Goal: Information Seeking & Learning: Check status

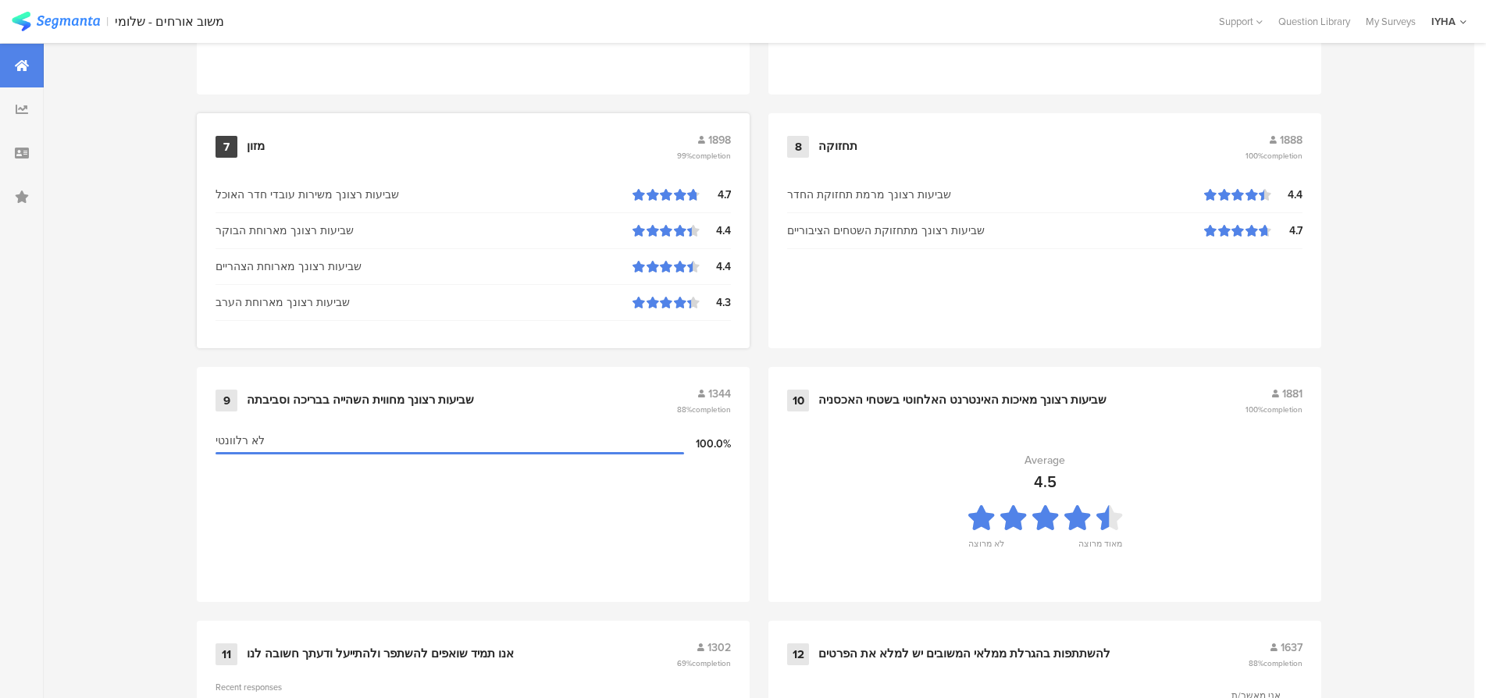
scroll to position [1593, 0]
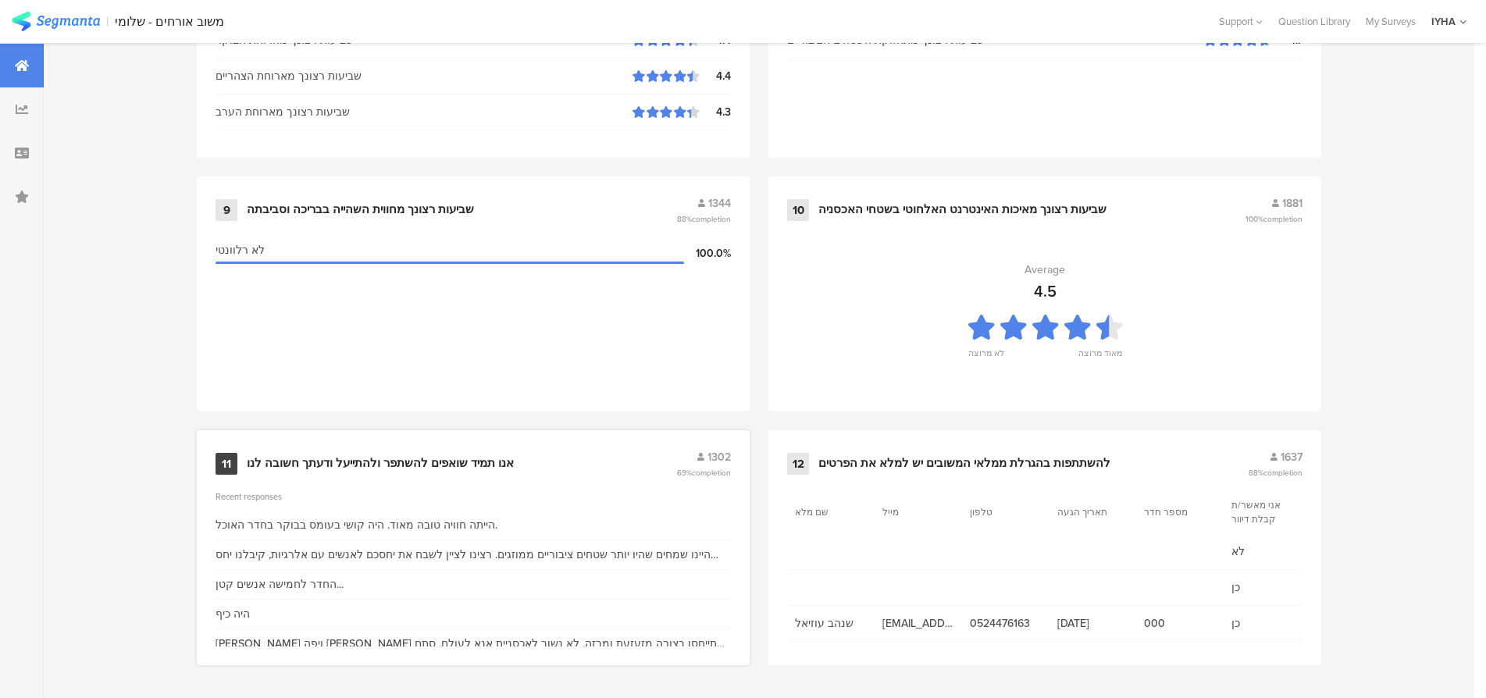
click at [400, 462] on div "אנו תמיד שואפים להשתפר ולהתייעל ודעתך חשובה לנו" at bounding box center [380, 464] width 267 height 16
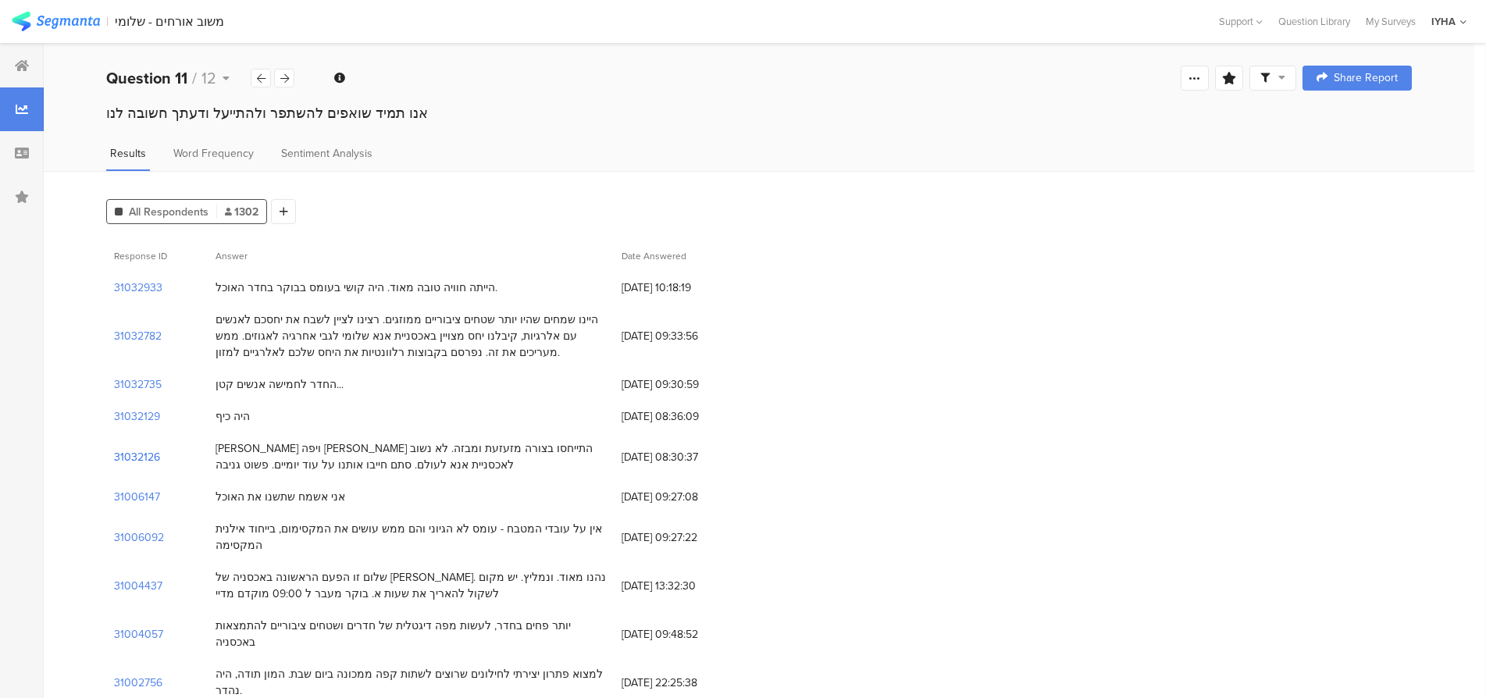
click at [135, 455] on section "31032126" at bounding box center [137, 457] width 46 height 16
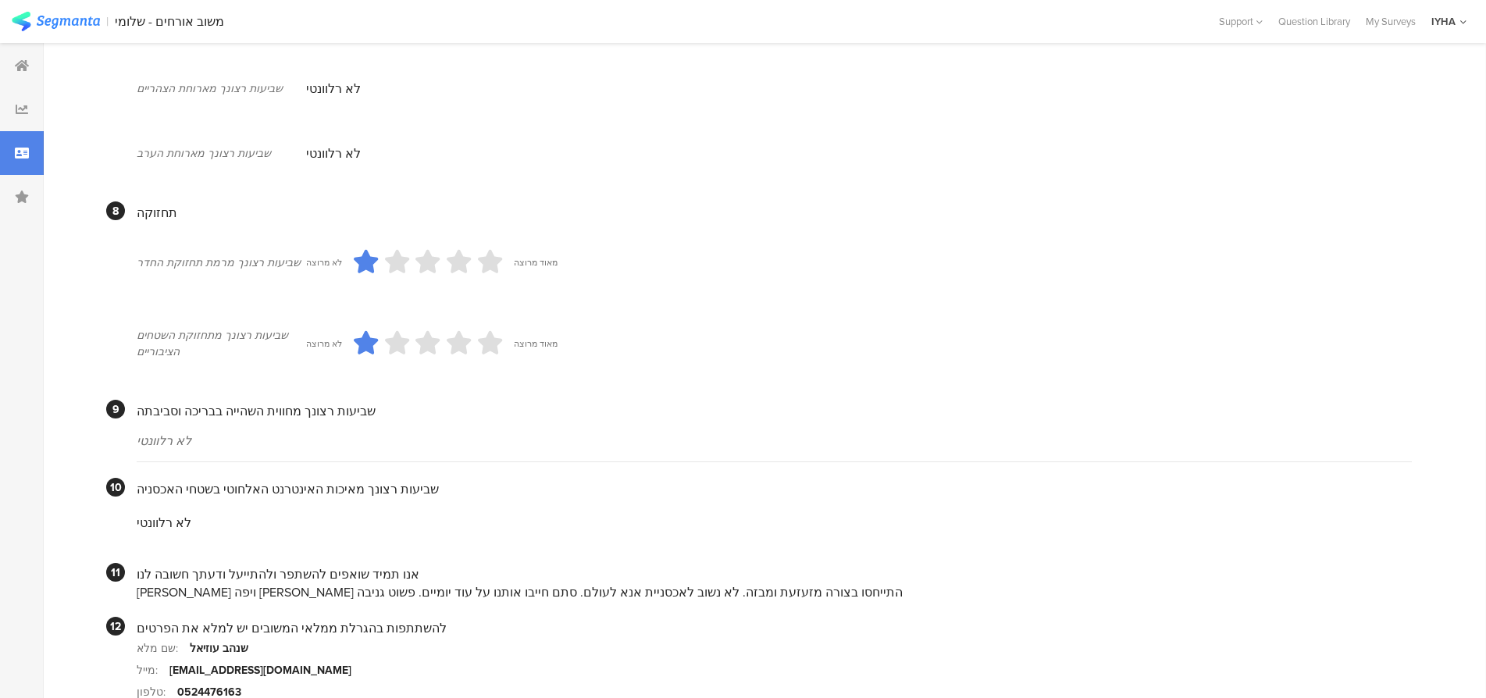
scroll to position [1269, 0]
